Goal: Task Accomplishment & Management: Manage account settings

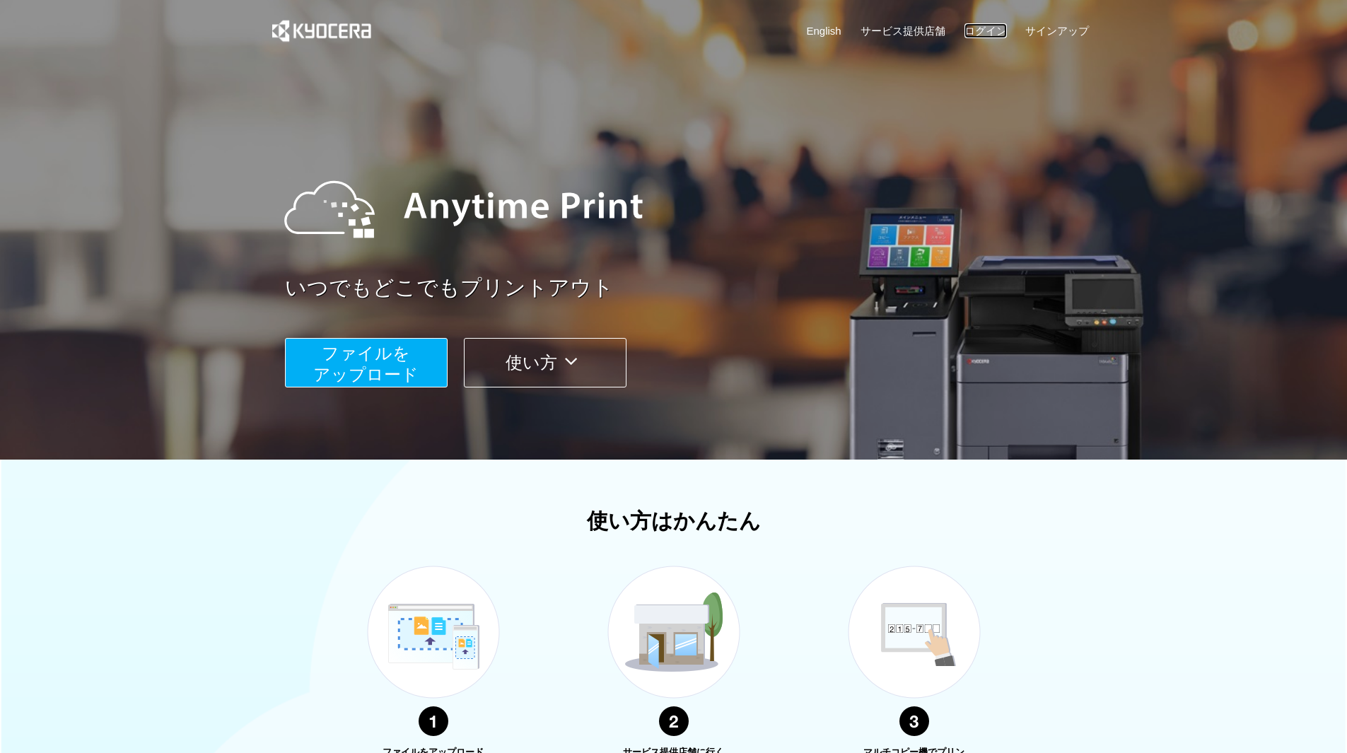
click at [978, 29] on link "ログイン" at bounding box center [985, 30] width 42 height 15
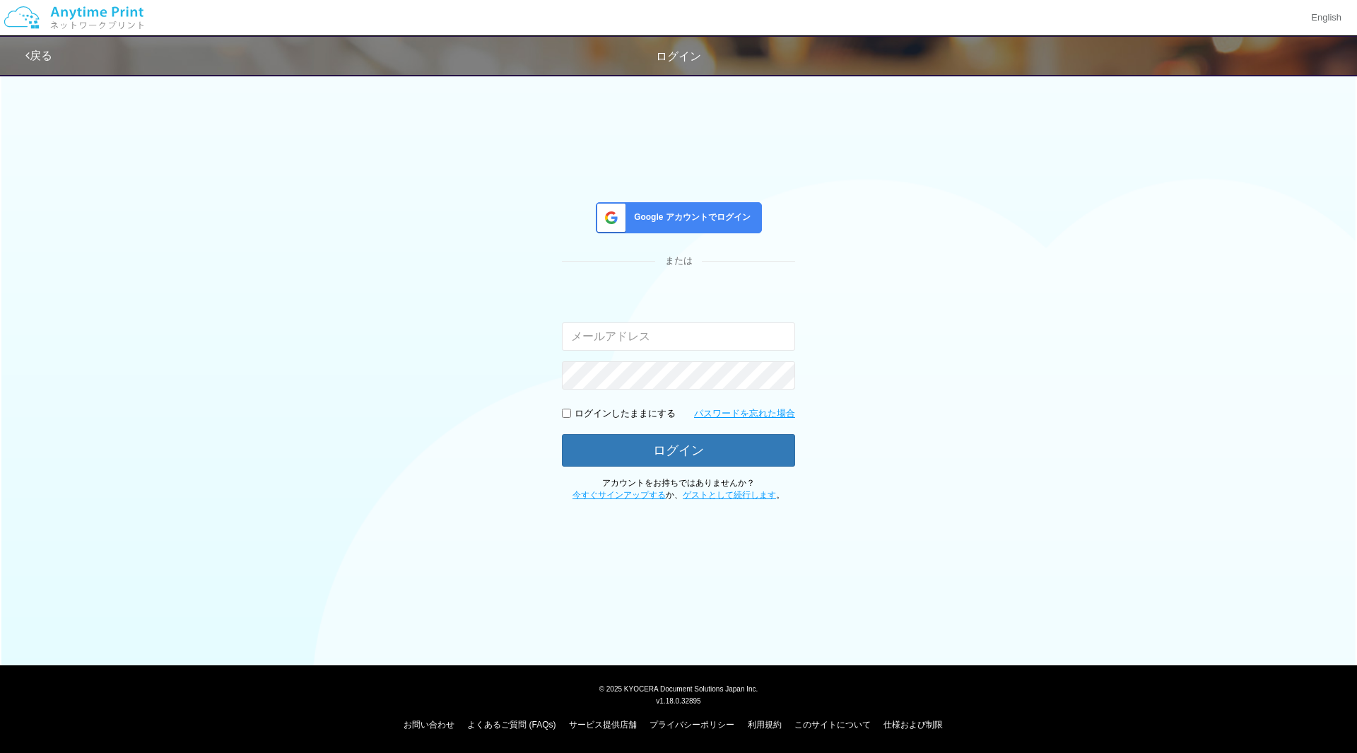
click at [684, 226] on div "Google アカウントでログイン" at bounding box center [679, 217] width 166 height 31
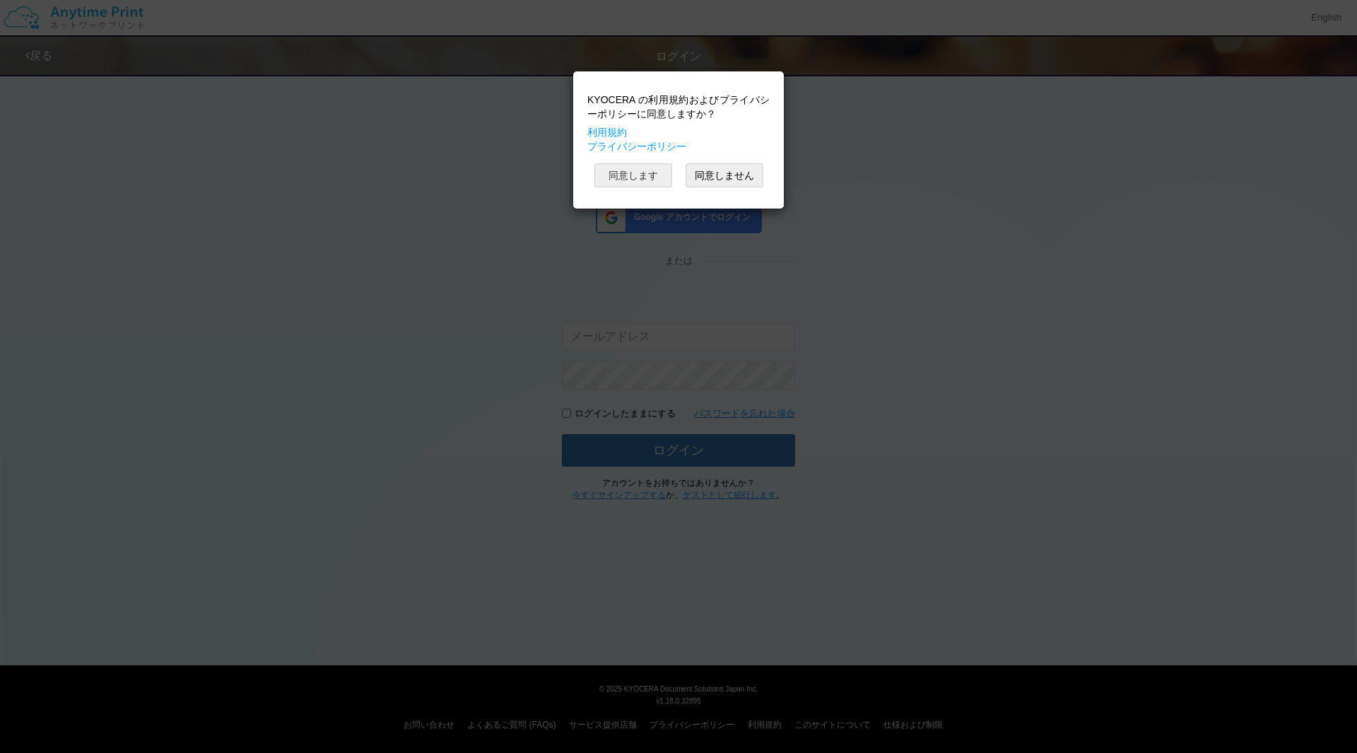
click at [629, 168] on button "同意します" at bounding box center [634, 175] width 78 height 24
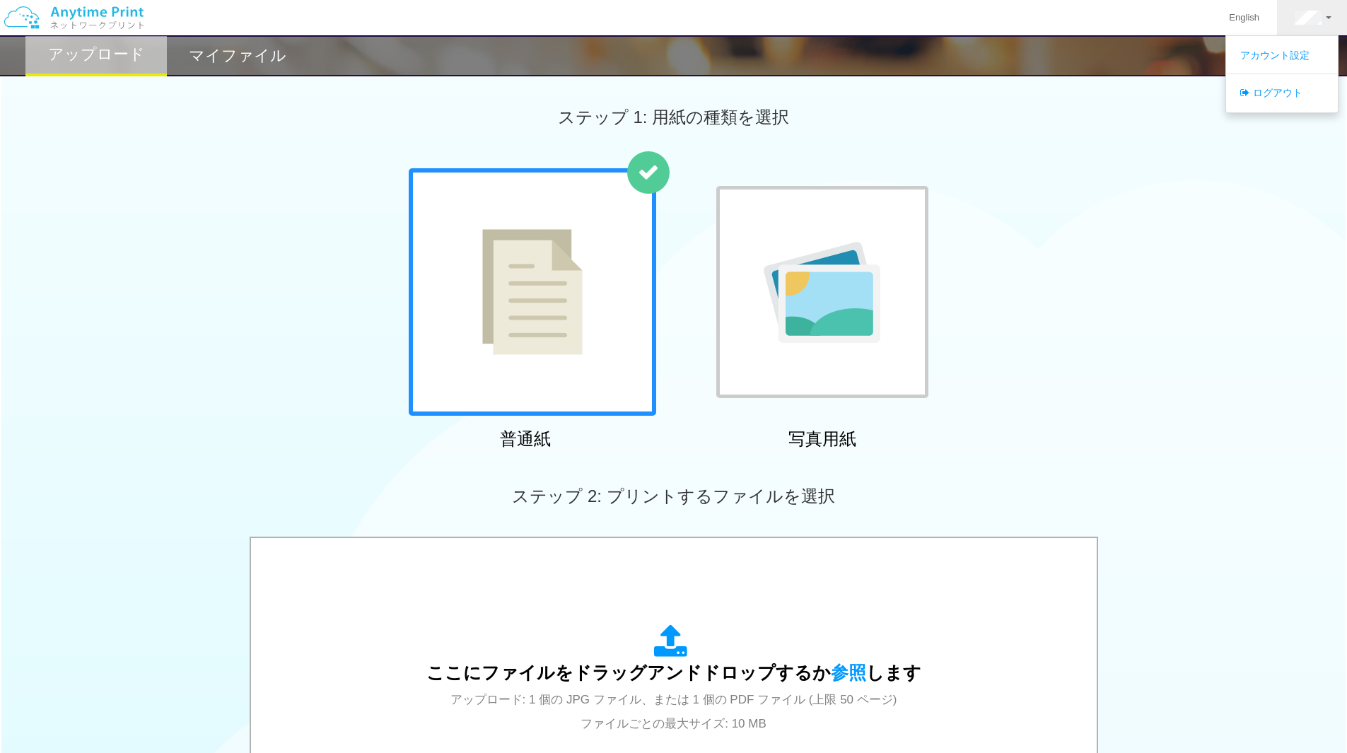
click at [236, 35] on div "English アカウント設定 ログアウト" at bounding box center [673, 18] width 1347 height 36
click at [220, 49] on h2 "マイファイル" at bounding box center [238, 55] width 98 height 17
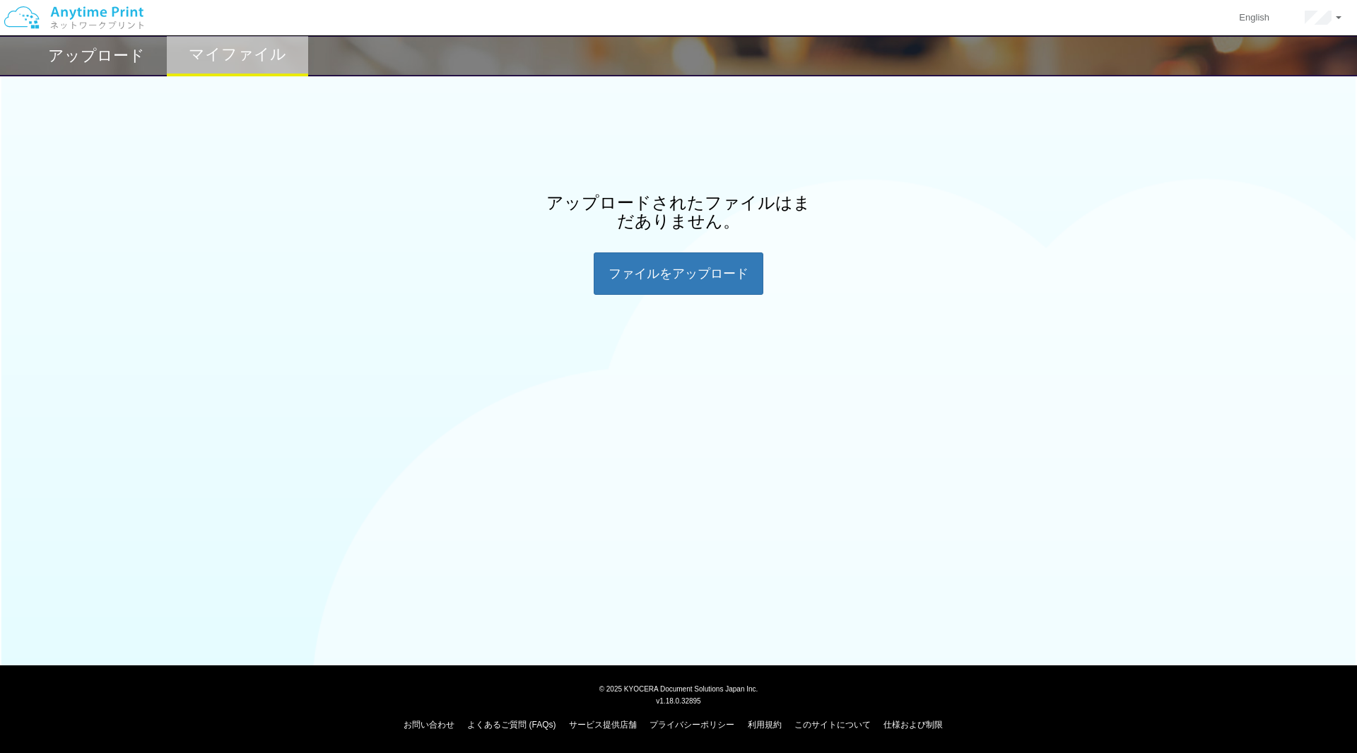
click at [131, 58] on h2 "アップロード" at bounding box center [96, 55] width 97 height 17
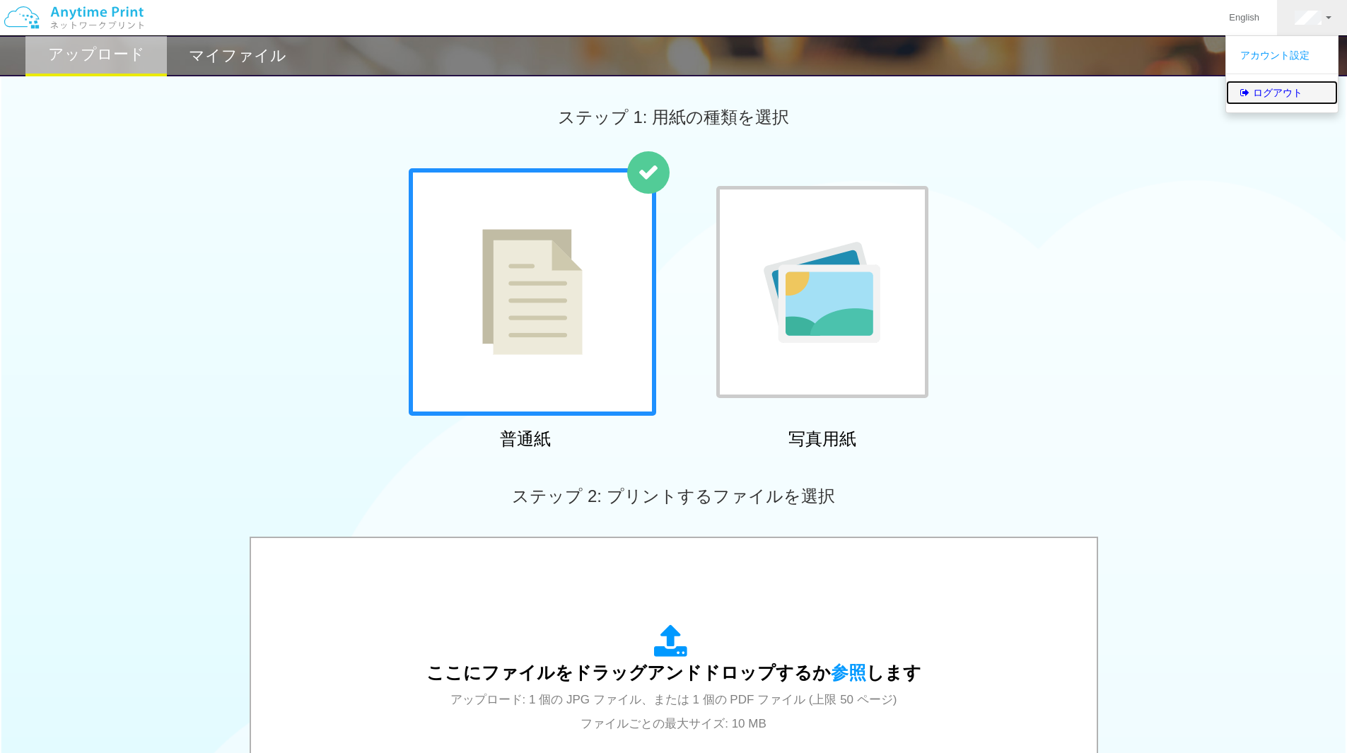
click at [1272, 98] on link "ログアウト" at bounding box center [1282, 93] width 112 height 24
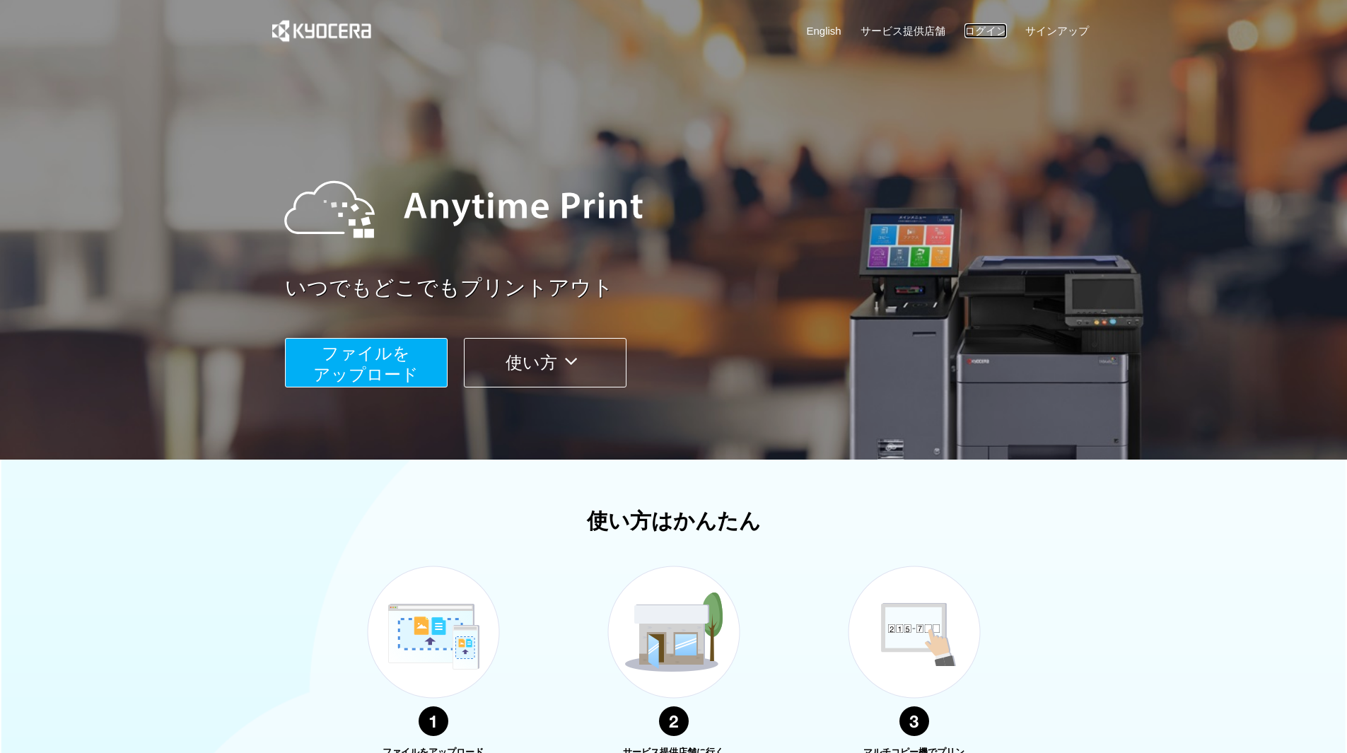
click at [997, 30] on link "ログイン" at bounding box center [985, 30] width 42 height 15
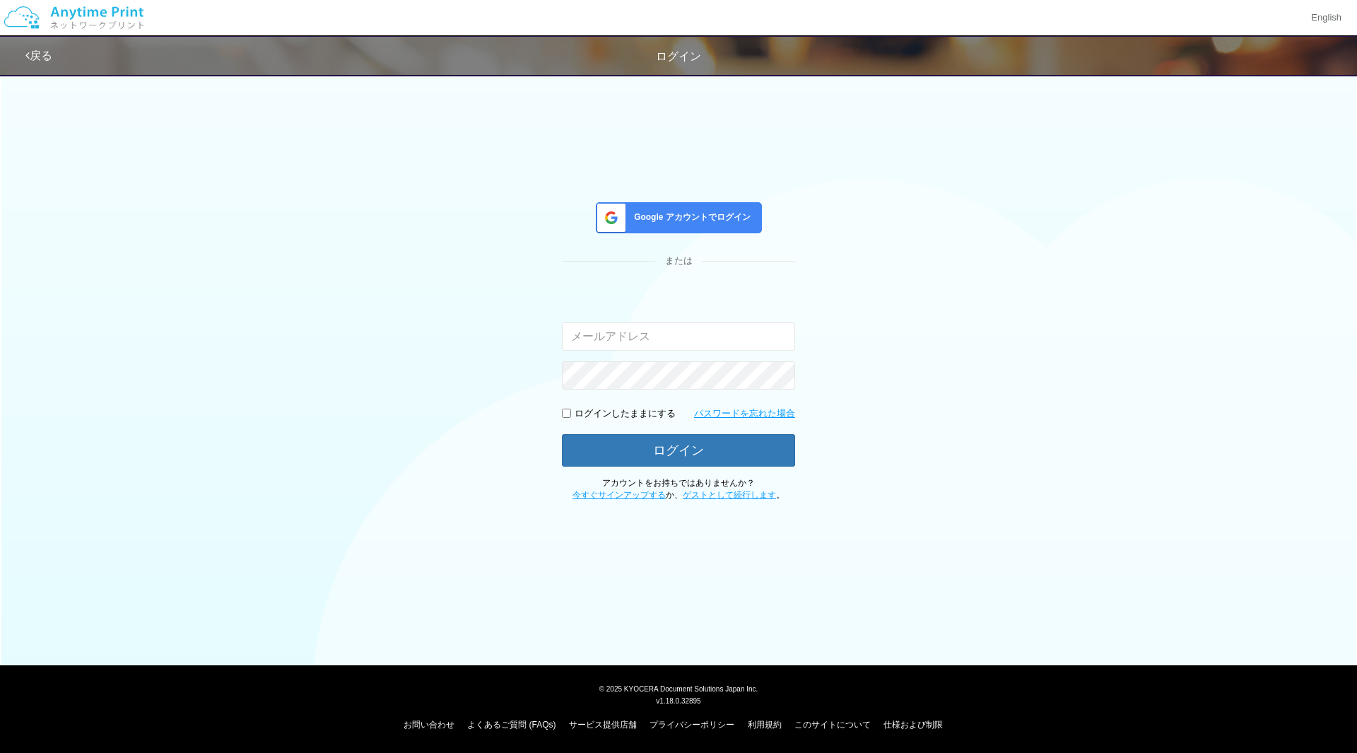
click at [671, 217] on span "Google アカウントでログイン" at bounding box center [689, 217] width 122 height 12
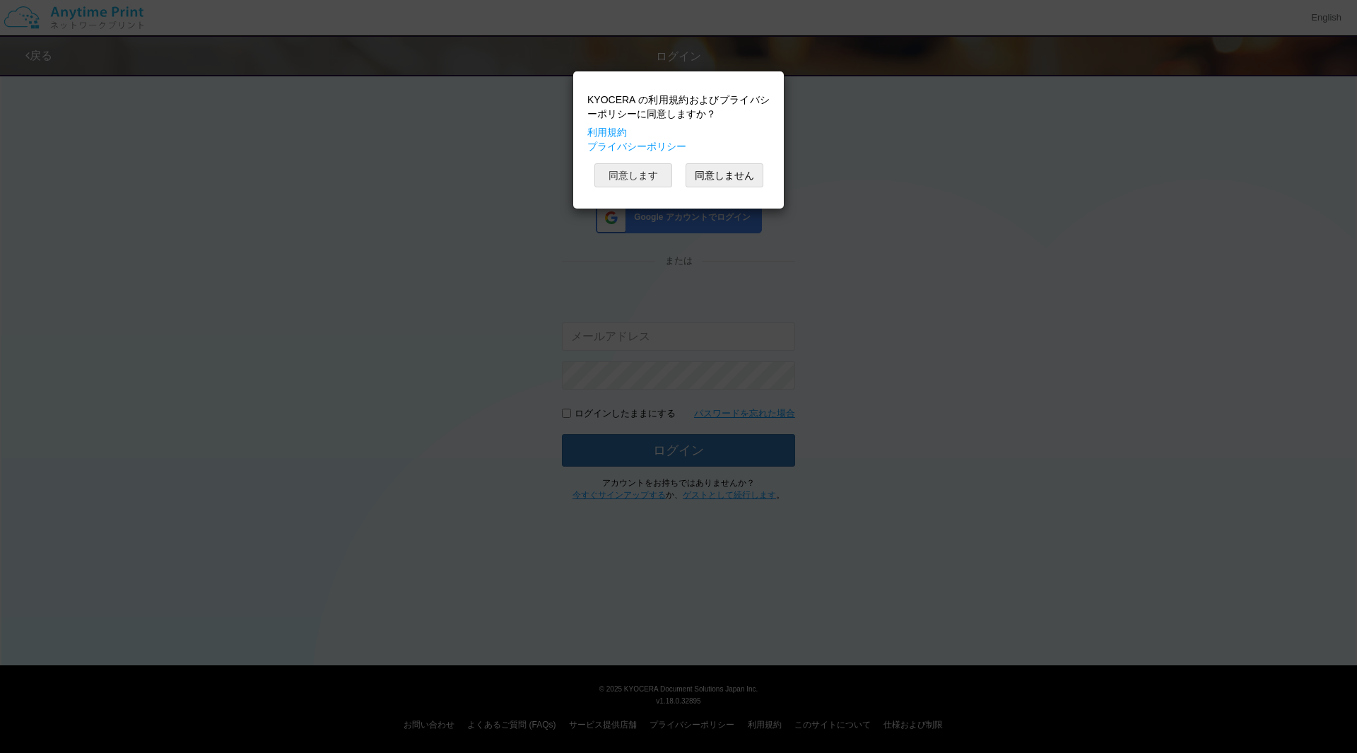
click at [631, 174] on button "同意します" at bounding box center [634, 175] width 78 height 24
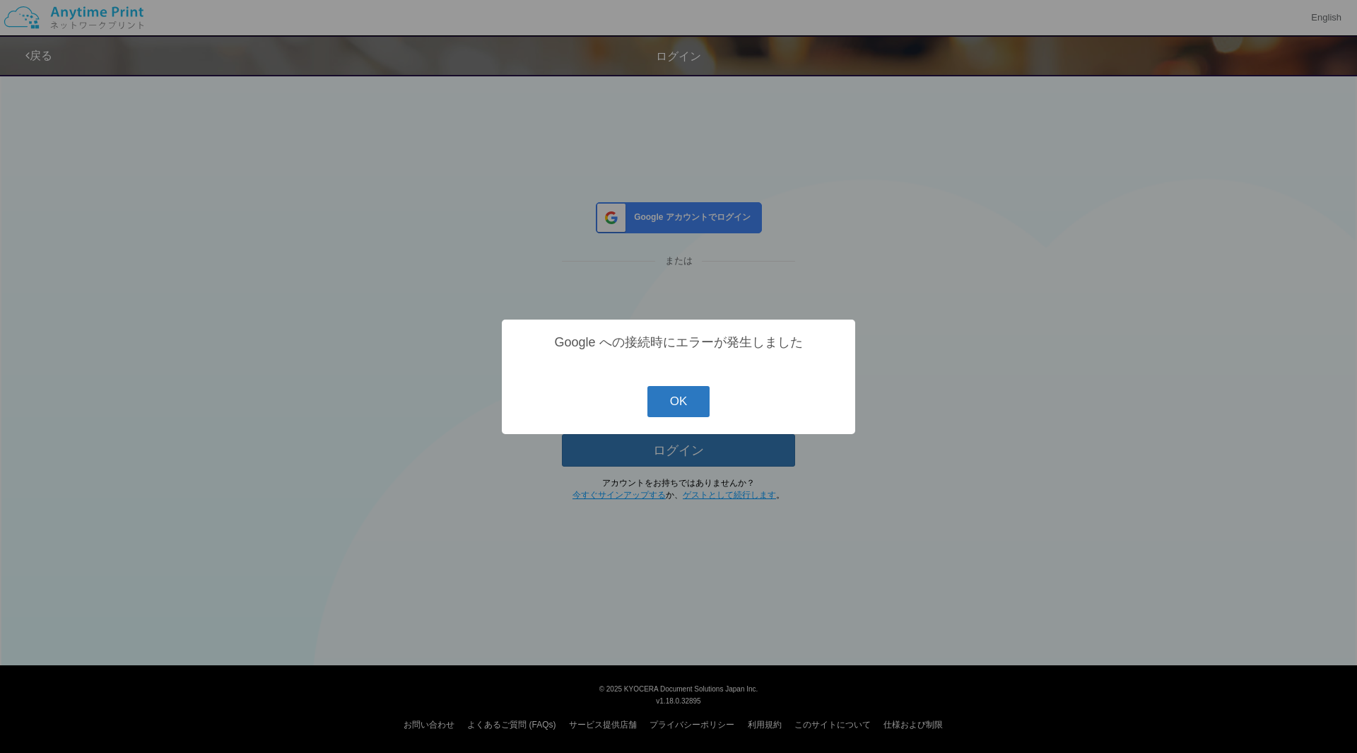
click at [688, 406] on button "OK" at bounding box center [679, 401] width 63 height 31
